Goal: Download file/media

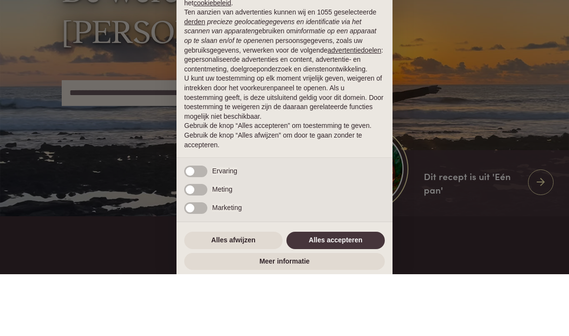
scroll to position [50, 0]
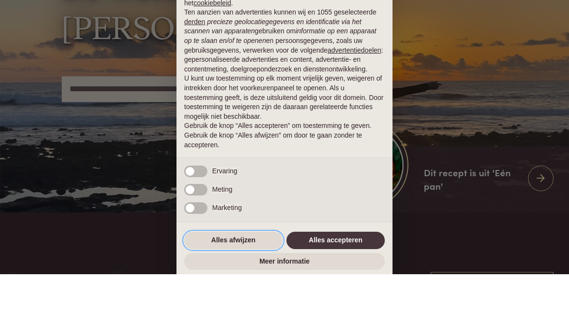
click at [260, 293] on button "Alles afwijzen" at bounding box center [233, 301] width 98 height 17
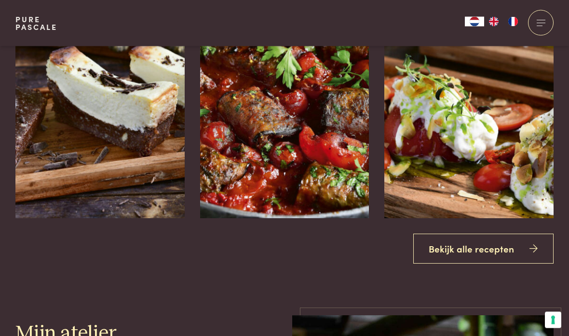
scroll to position [1104, 0]
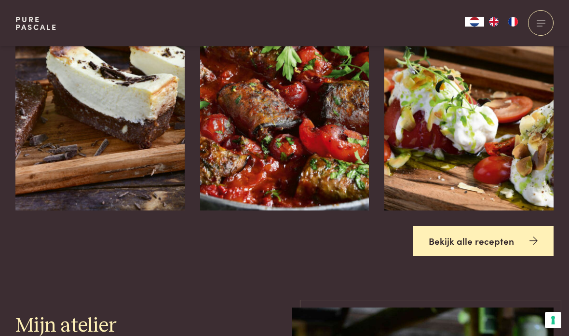
click at [486, 256] on link "Bekijk alle recepten" at bounding box center [483, 241] width 141 height 30
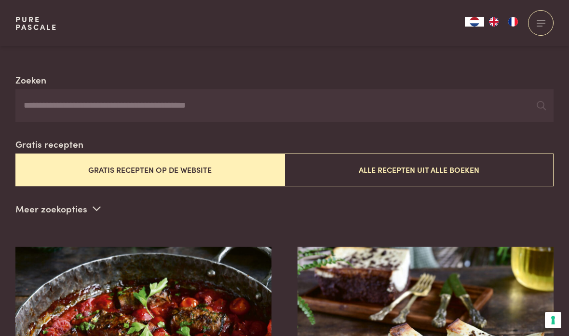
scroll to position [171, 0]
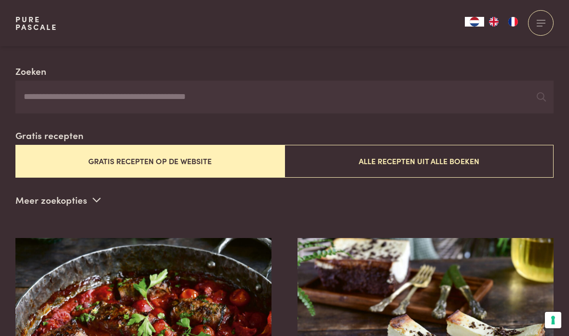
click at [465, 159] on button "Alle recepten uit alle boeken" at bounding box center [418, 161] width 269 height 32
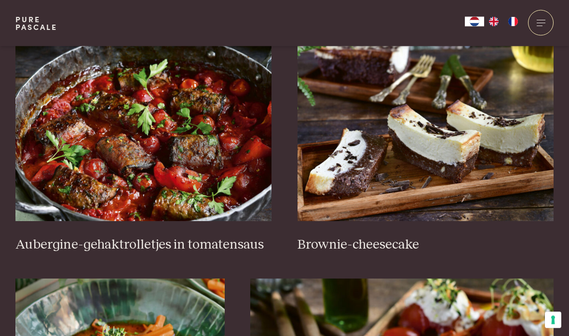
scroll to position [380, 0]
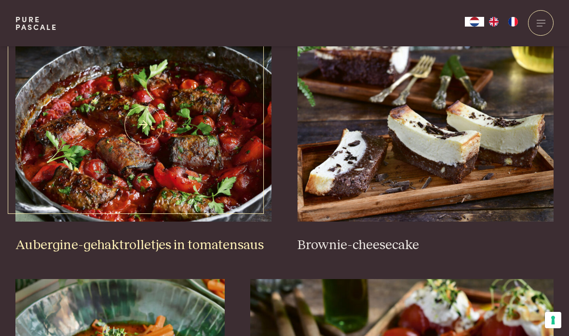
click at [202, 175] on img at bounding box center [143, 124] width 256 height 193
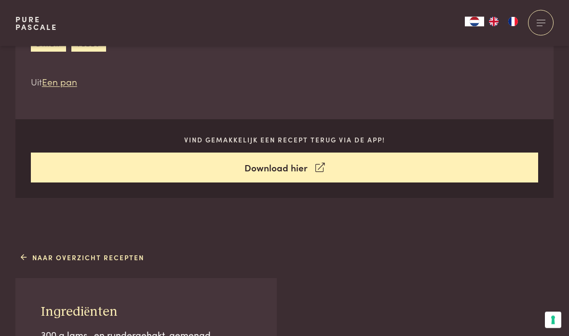
scroll to position [441, 0]
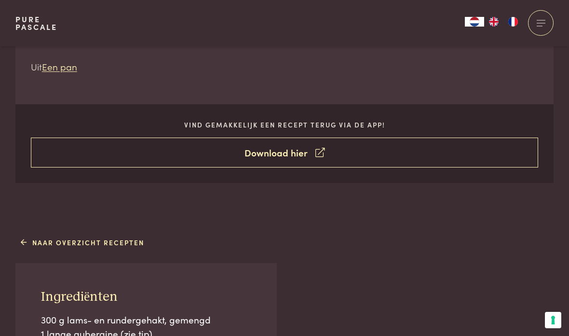
click at [410, 149] on link "Download hier" at bounding box center [285, 152] width 508 height 30
